Goal: Find specific page/section

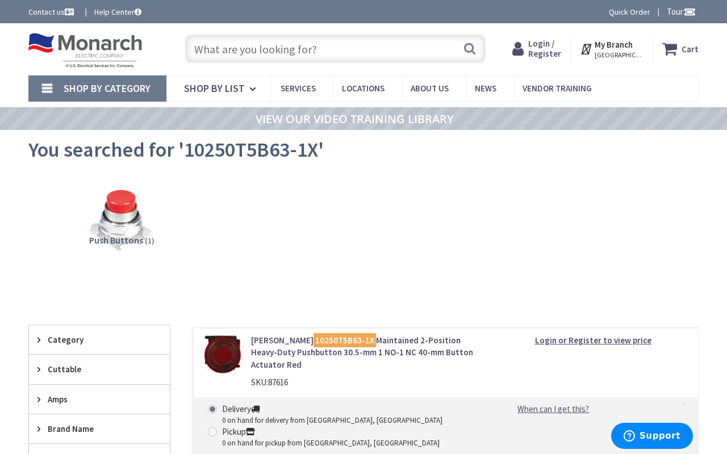
type input "[GEOGRAPHIC_DATA], [STREET_ADDRESS]"
